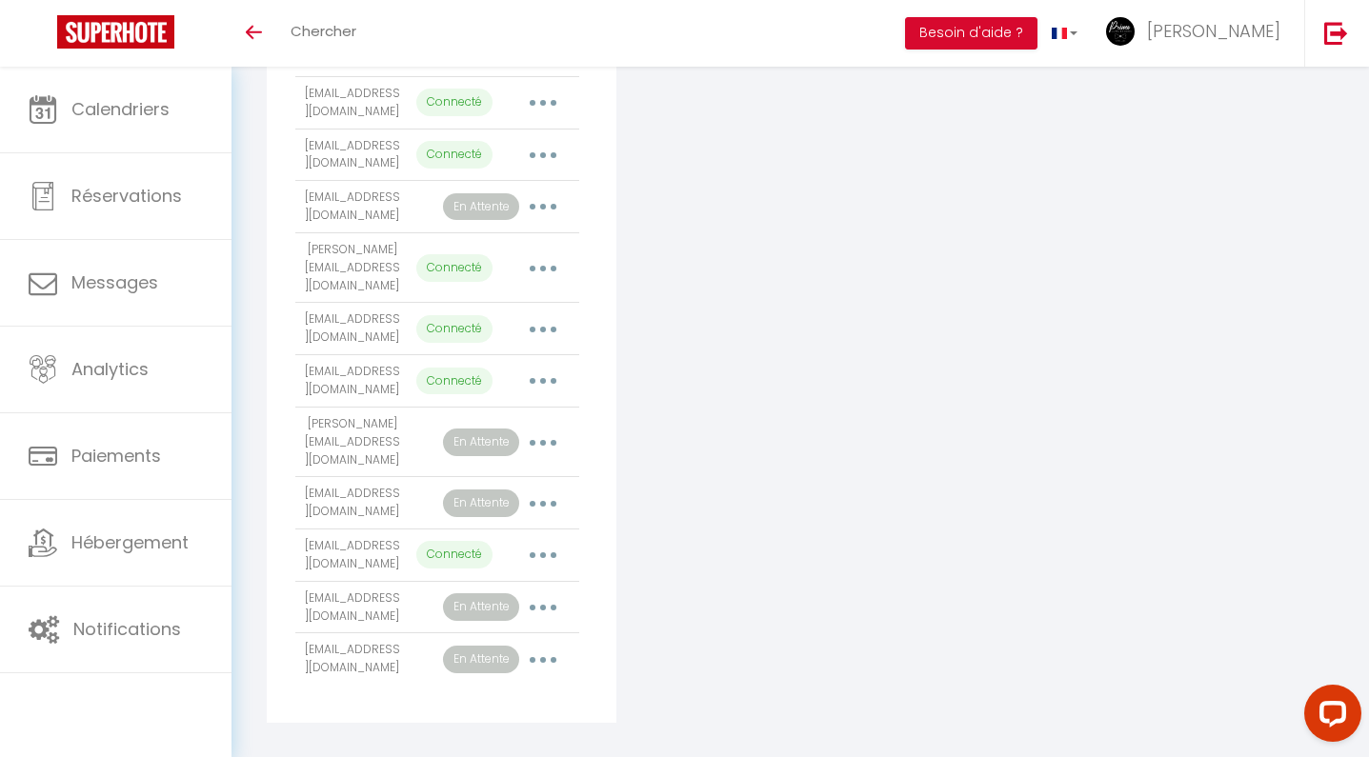
scroll to position [494, 0]
drag, startPoint x: 396, startPoint y: 582, endPoint x: 303, endPoint y: 567, distance: 94.6
click at [303, 582] on td "[EMAIL_ADDRESS][DOMAIN_NAME]" at bounding box center [351, 608] width 113 height 52
copy td "[EMAIL_ADDRESS][DOMAIN_NAME]"
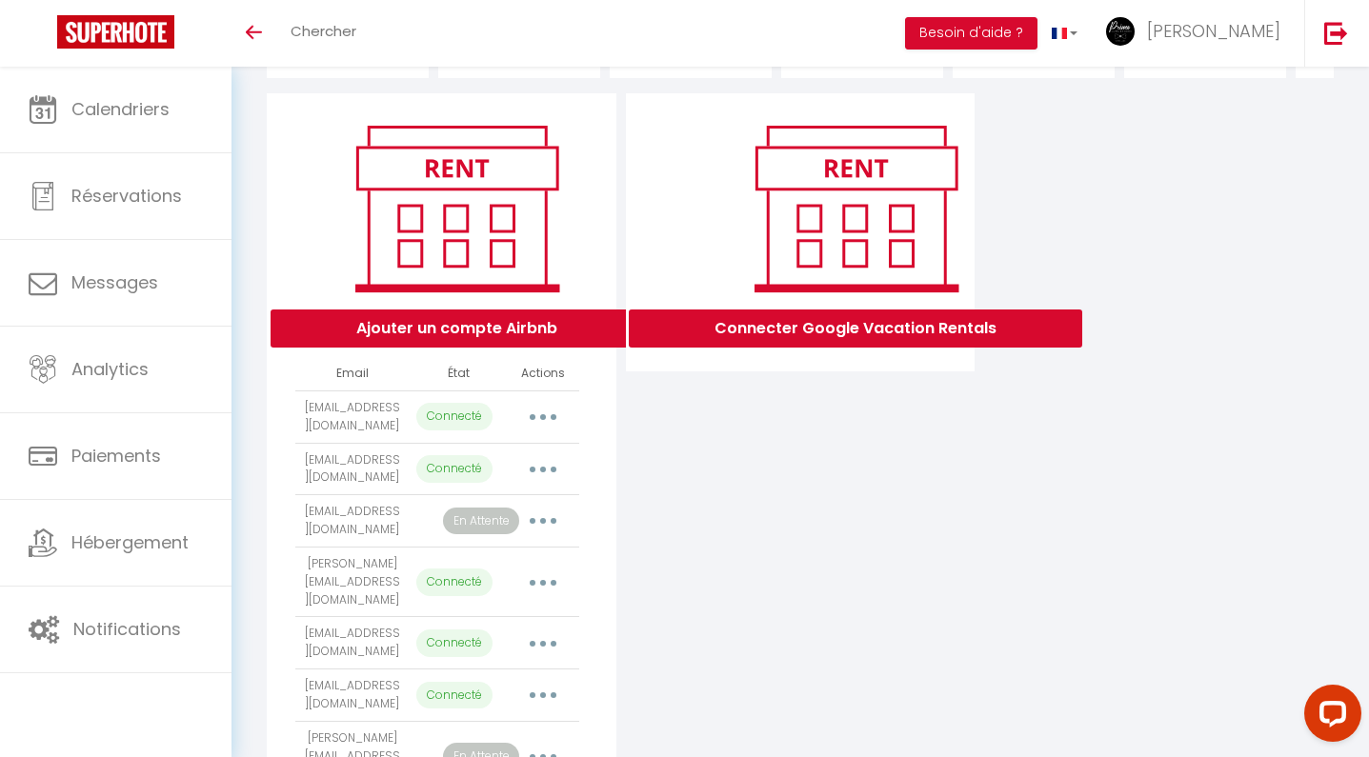
scroll to position [177, 0]
